Goal: Navigation & Orientation: Find specific page/section

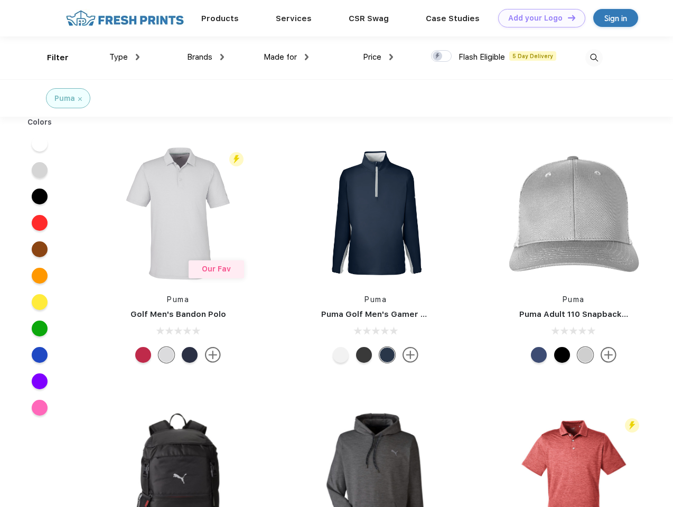
scroll to position [1, 0]
click at [538, 18] on link "Add your Logo Design Tool" at bounding box center [541, 18] width 87 height 18
click at [0, 0] on div "Design Tool" at bounding box center [0, 0] width 0 height 0
click at [567, 17] on link "Add your Logo Design Tool" at bounding box center [541, 18] width 87 height 18
click at [51, 58] on div "Filter" at bounding box center [58, 58] width 22 height 12
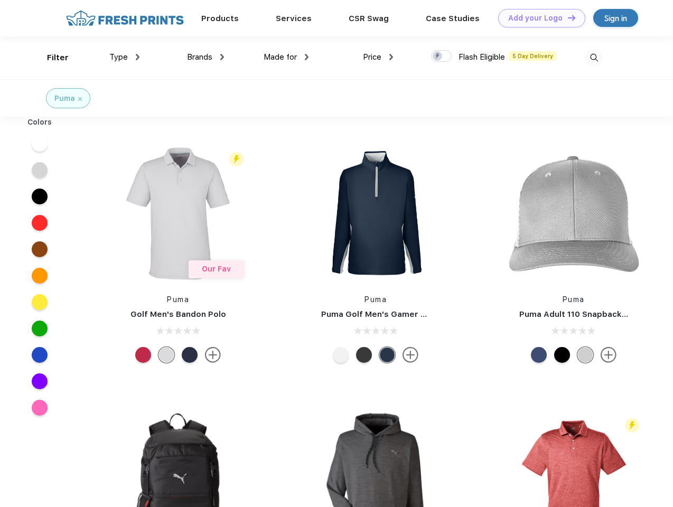
click at [125, 57] on span "Type" at bounding box center [118, 57] width 18 height 10
click at [205, 57] on span "Brands" at bounding box center [199, 57] width 25 height 10
click at [286, 57] on span "Made for" at bounding box center [280, 57] width 33 height 10
click at [378, 57] on span "Price" at bounding box center [372, 57] width 18 height 10
click at [442, 57] on div at bounding box center [441, 56] width 21 height 12
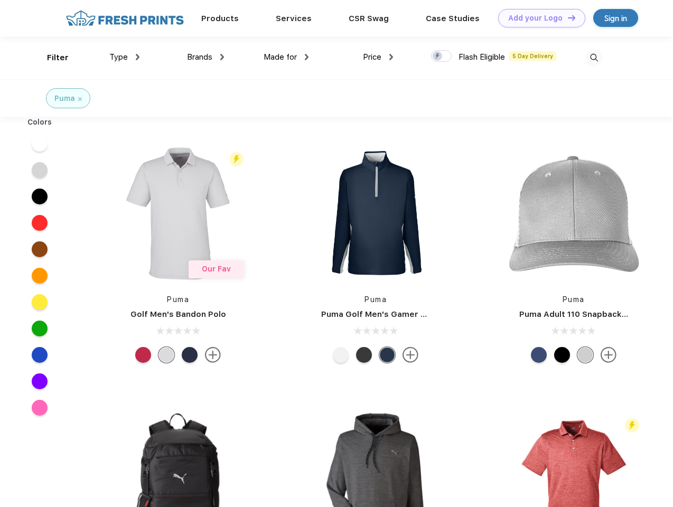
click at [438, 57] on input "checkbox" at bounding box center [434, 53] width 7 height 7
click at [594, 58] on img at bounding box center [593, 57] width 17 height 17
